Goal: Task Accomplishment & Management: Manage account settings

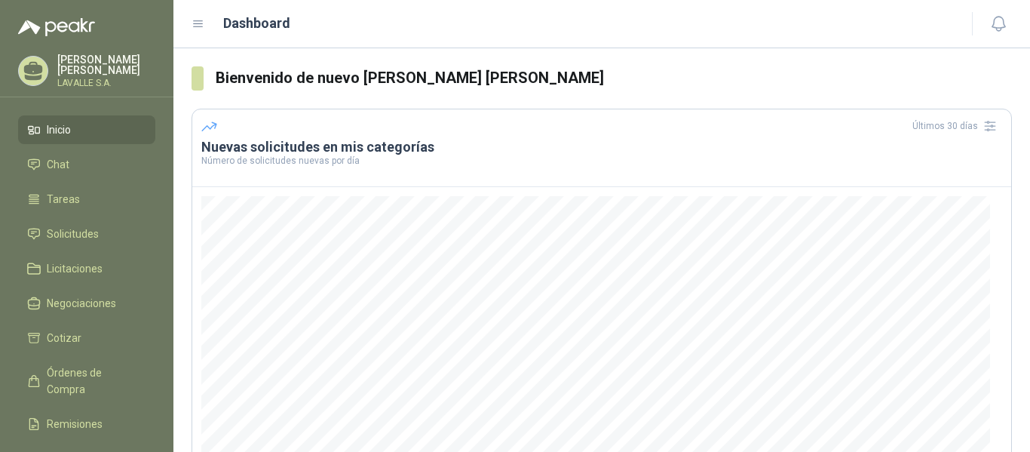
click at [71, 127] on span "Inicio" at bounding box center [59, 129] width 24 height 17
click at [80, 73] on p "[PERSON_NAME] [PERSON_NAME]" at bounding box center [106, 64] width 98 height 21
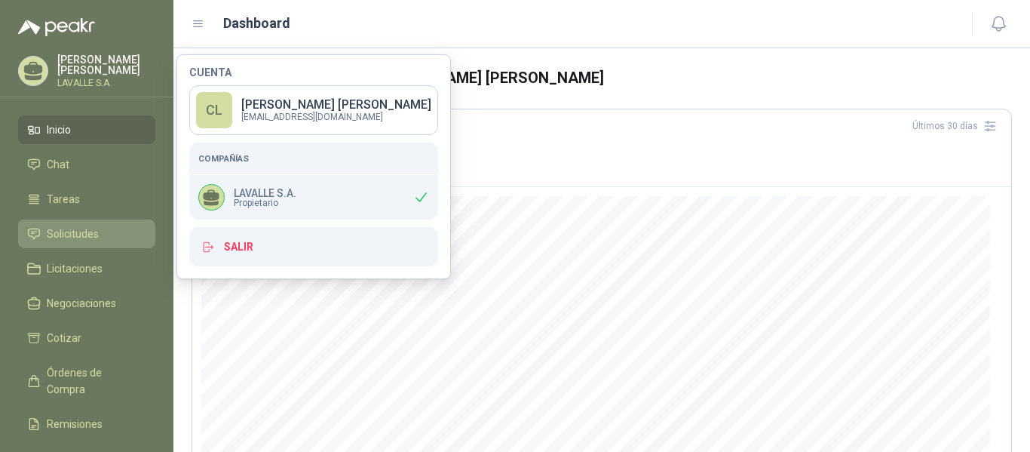
click at [62, 247] on link "Solicitudes" at bounding box center [86, 233] width 137 height 29
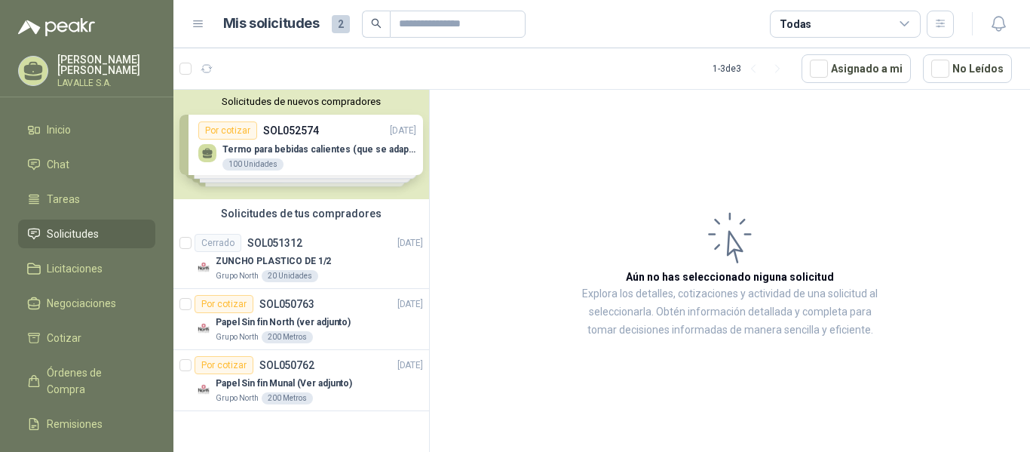
click at [82, 69] on p "[PERSON_NAME] [PERSON_NAME]" at bounding box center [106, 64] width 98 height 21
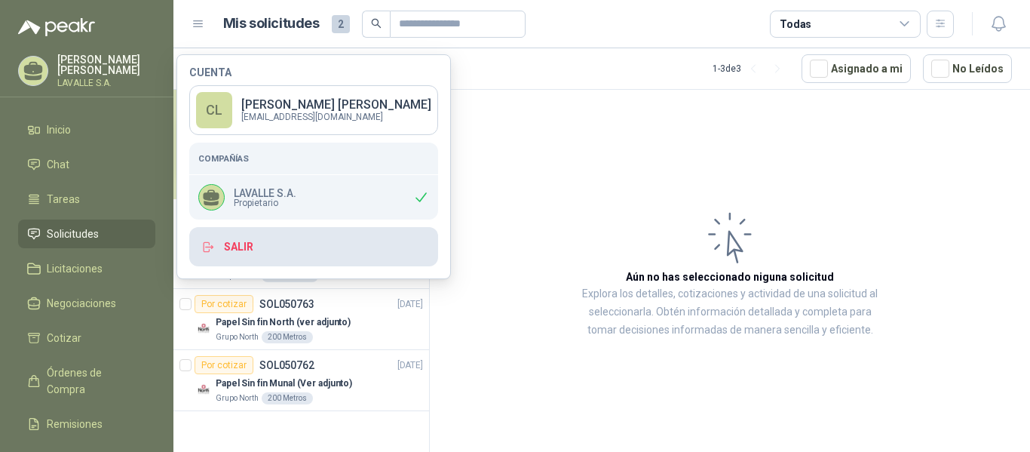
click at [251, 251] on button "Salir" at bounding box center [313, 246] width 249 height 39
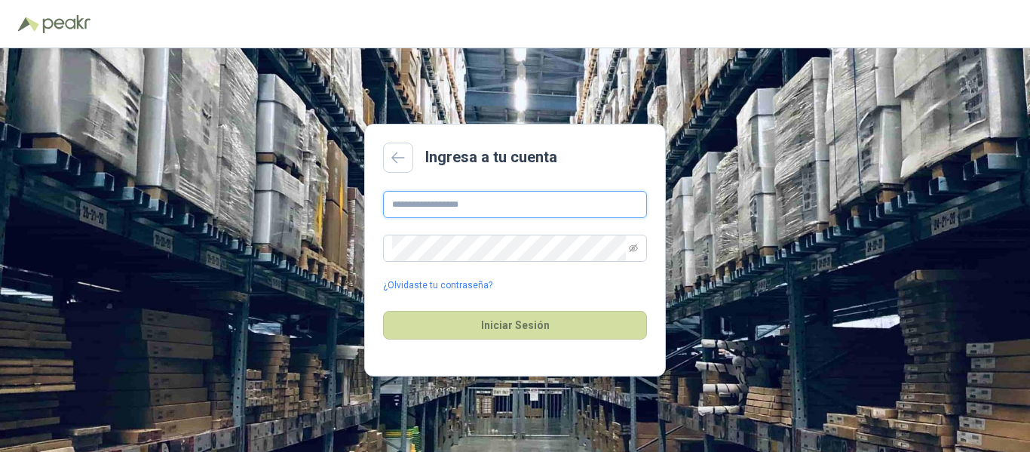
type input "**********"
